Goal: Ask a question

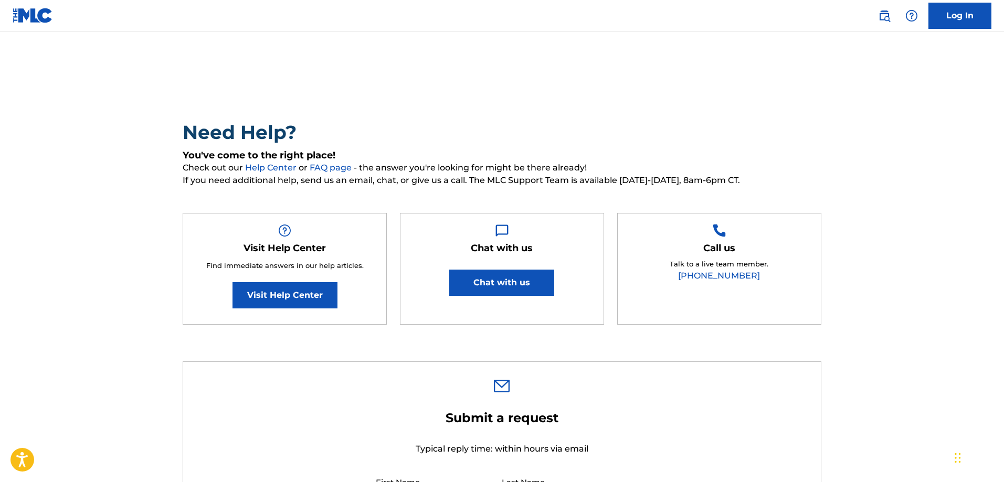
click at [473, 278] on button "Chat with us" at bounding box center [501, 283] width 105 height 26
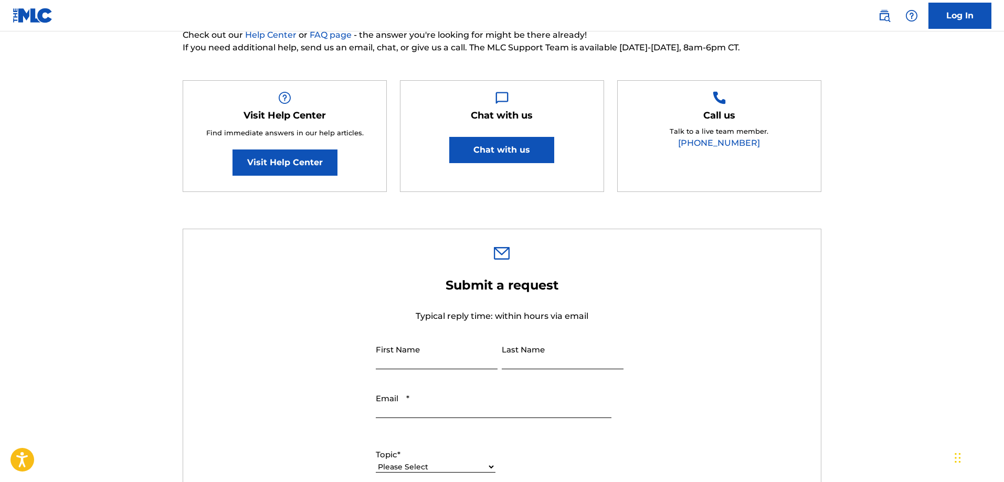
scroll to position [210, 0]
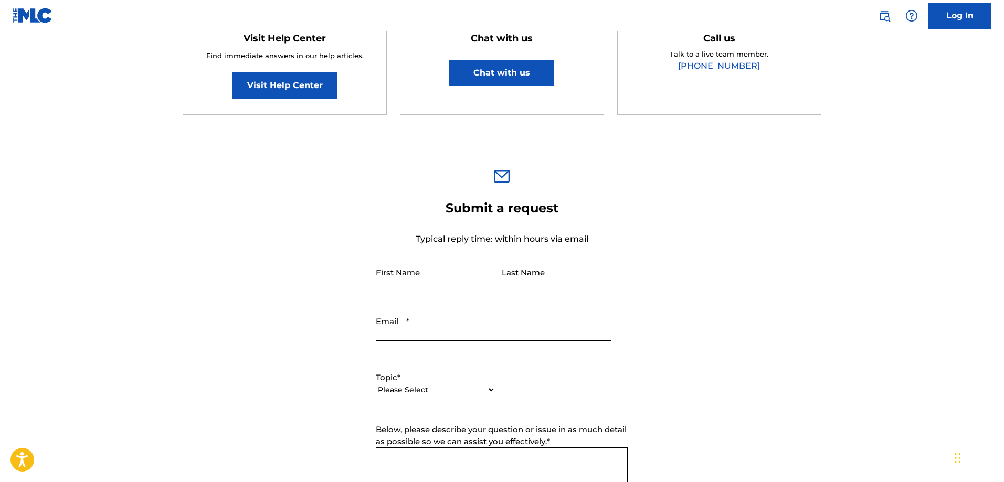
click at [402, 271] on input "First Name" at bounding box center [437, 277] width 122 height 30
type input "[PERSON_NAME]"
type input "[DEMOGRAPHIC_DATA]"
type input "[EMAIL_ADDRESS][PERSON_NAME][DOMAIN_NAME]"
click at [403, 384] on div "Please Select I need help with my account I need help with managing my catalog …" at bounding box center [436, 396] width 120 height 24
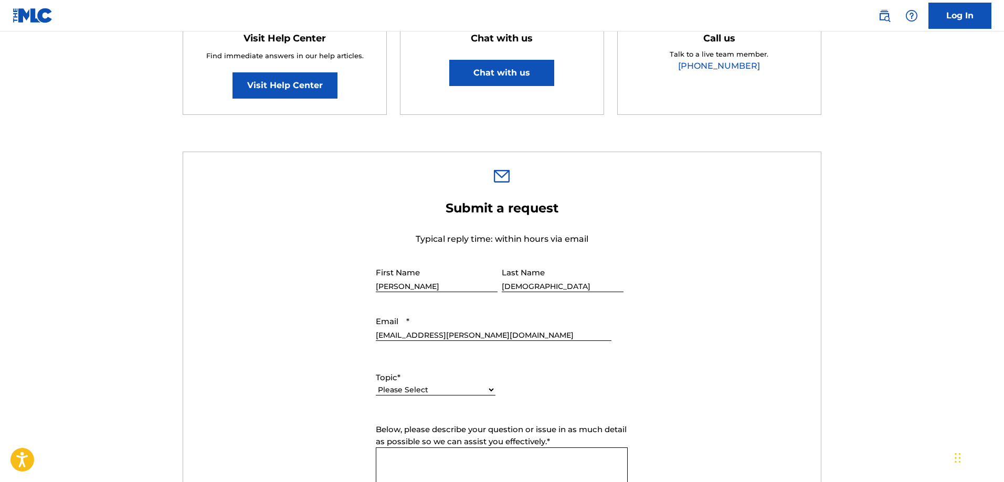
click at [421, 392] on select "Please Select I need help with my account I need help with managing my catalog …" at bounding box center [436, 390] width 120 height 11
select select "I need help with information about The MLC"
click at [376, 385] on select "Please Select I need help with my account I need help with managing my catalog …" at bounding box center [436, 390] width 120 height 11
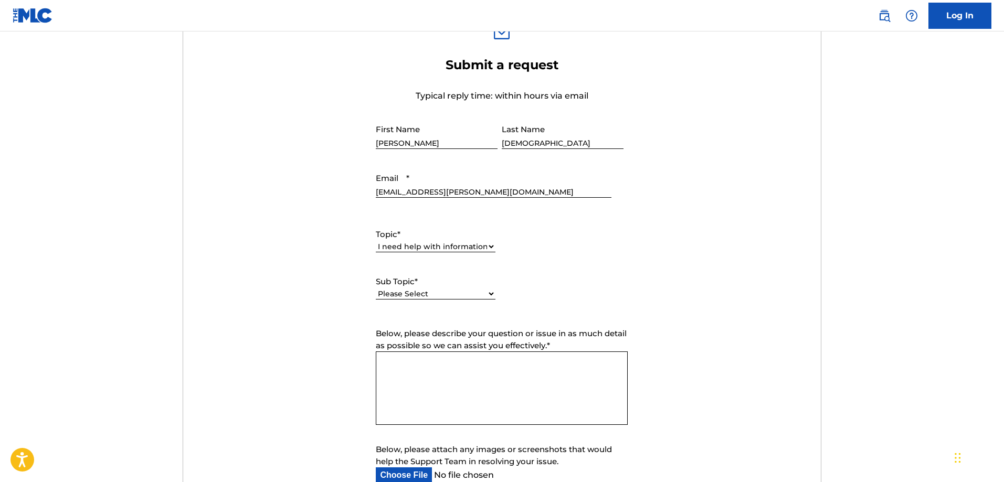
scroll to position [367, 0]
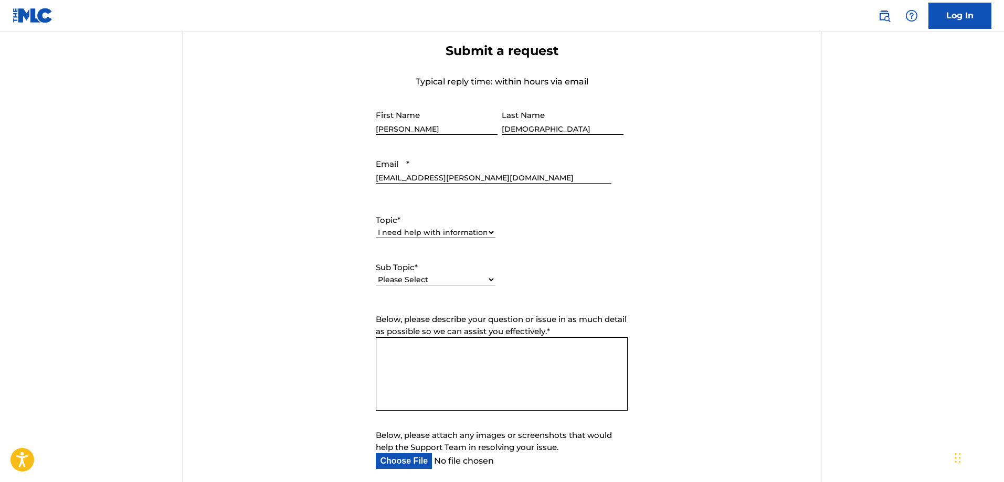
click at [416, 277] on select "Please Select I have a question about The MLC and its operation Why do I need t…" at bounding box center [436, 279] width 120 height 11
select select "I have a question about The MLC and its operation"
click at [376, 274] on select "Please Select I have a question about The MLC and its operation Why do I need t…" at bounding box center [436, 279] width 120 height 11
click at [459, 379] on textarea "Below, please describe your question or issue in as much detail as possible so …" at bounding box center [502, 373] width 252 height 73
paste textarea "[PERSON_NAME] <[EMAIL_ADDRESS][PERSON_NAME][DOMAIN_NAME]> 12:29 (2 minuti fa) a…"
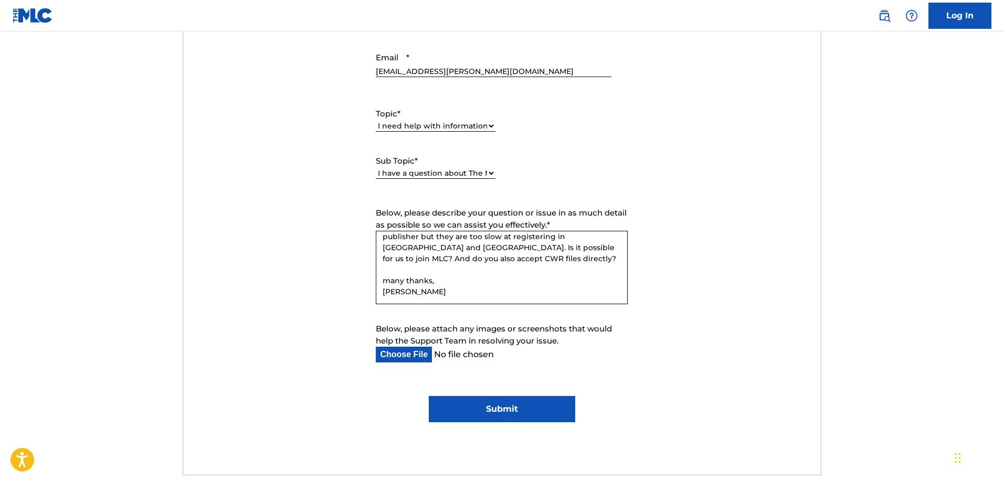
scroll to position [577, 0]
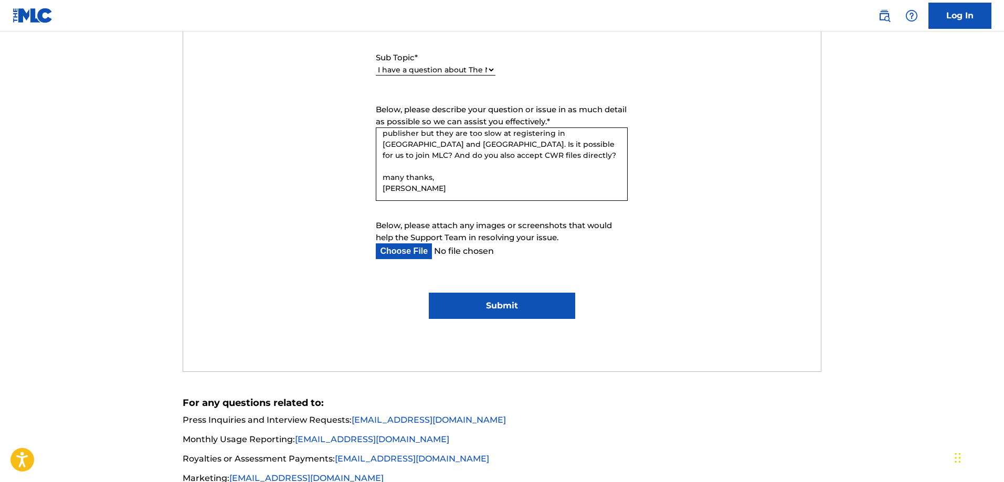
type textarea "hello, is it possible to have and account with The MLC for my publishing compan…"
click at [490, 297] on input "Submit" at bounding box center [502, 306] width 146 height 26
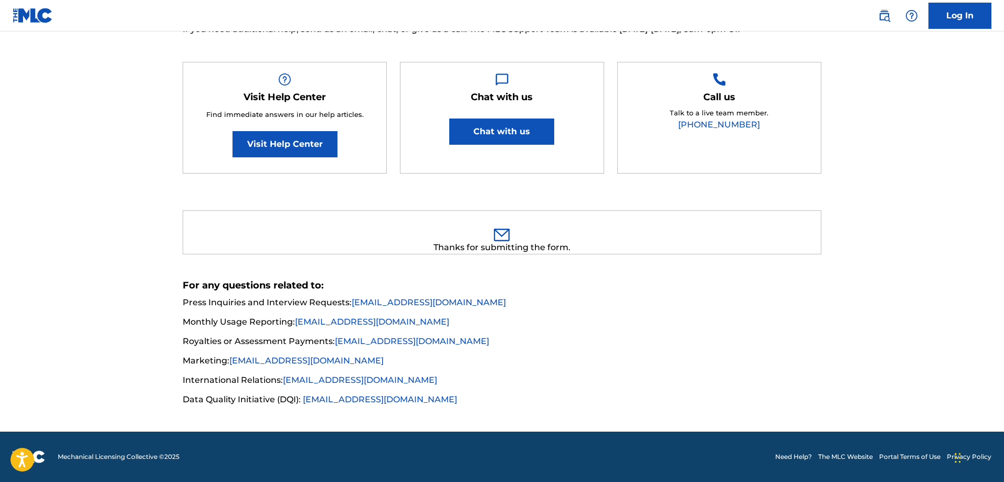
scroll to position [0, 0]
